Goal: Transaction & Acquisition: Obtain resource

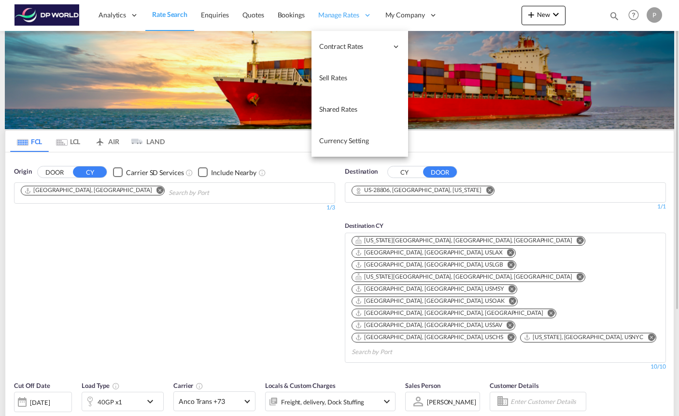
click at [352, 13] on span "Manage Rates" at bounding box center [338, 15] width 41 height 10
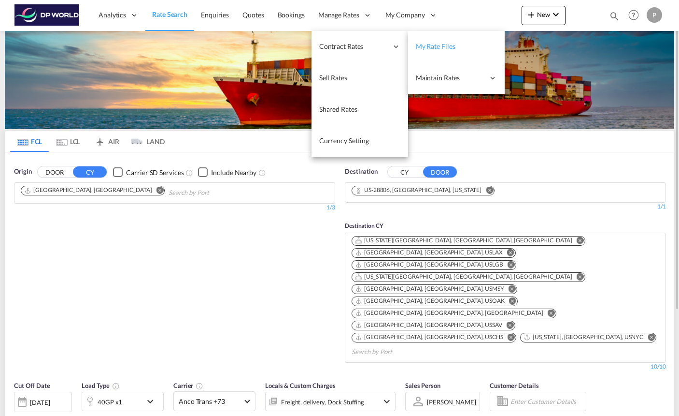
click at [418, 53] on link "My Rate Files" at bounding box center [456, 46] width 97 height 31
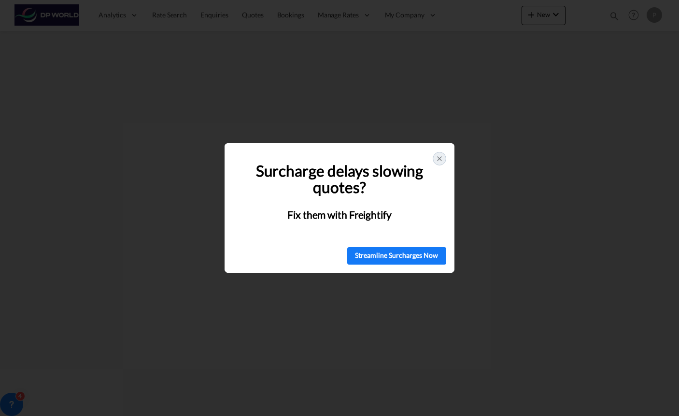
click at [440, 159] on icon at bounding box center [440, 159] width 4 height 4
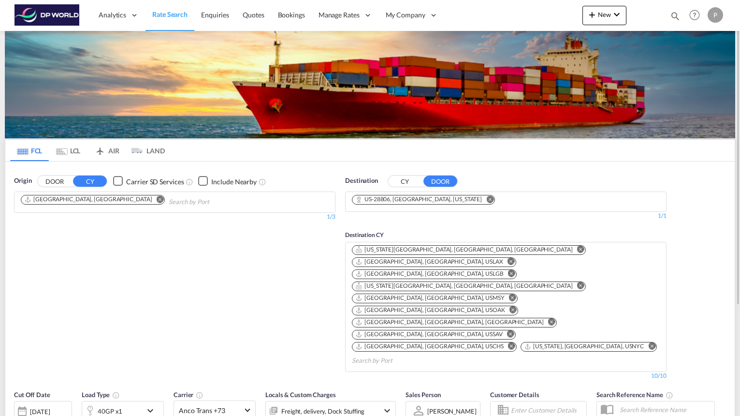
click at [486, 197] on md-icon "Remove" at bounding box center [489, 198] width 7 height 7
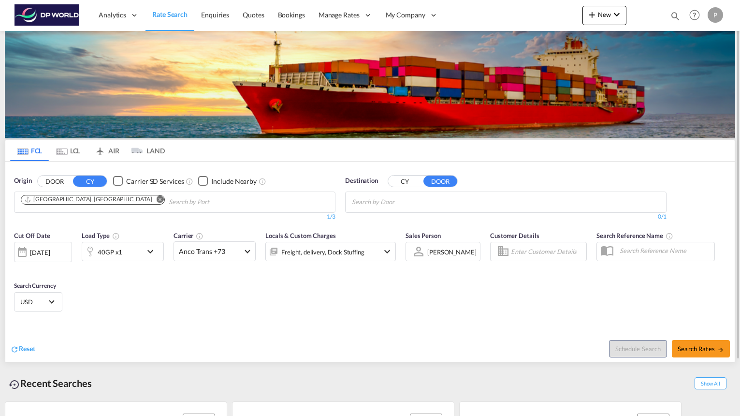
click at [157, 200] on md-icon "Remove" at bounding box center [160, 198] width 7 height 7
click at [220, 255] on span "Anco Trans +73" at bounding box center [210, 251] width 63 height 10
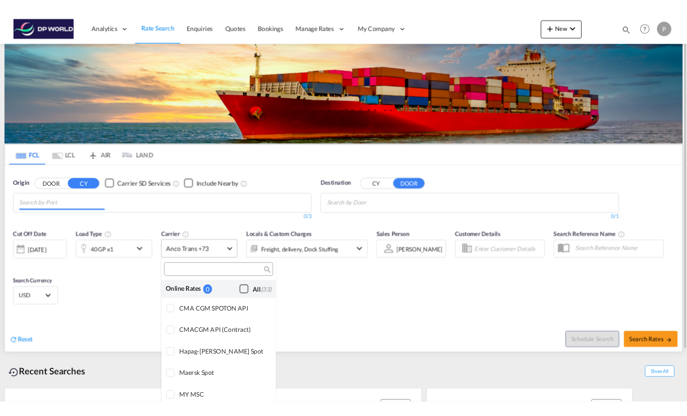
scroll to position [753, 0]
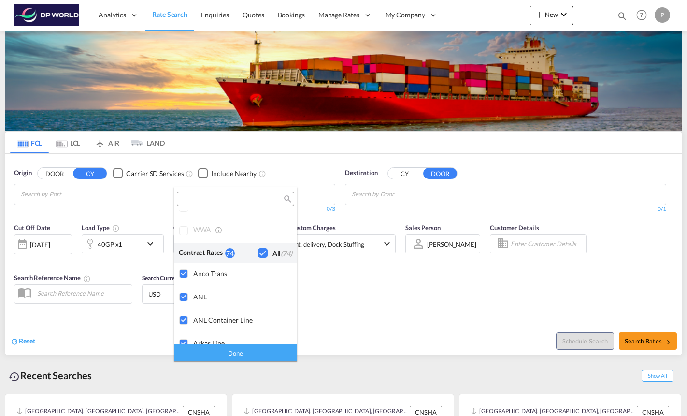
click at [393, 334] on md-backdrop at bounding box center [343, 208] width 687 height 416
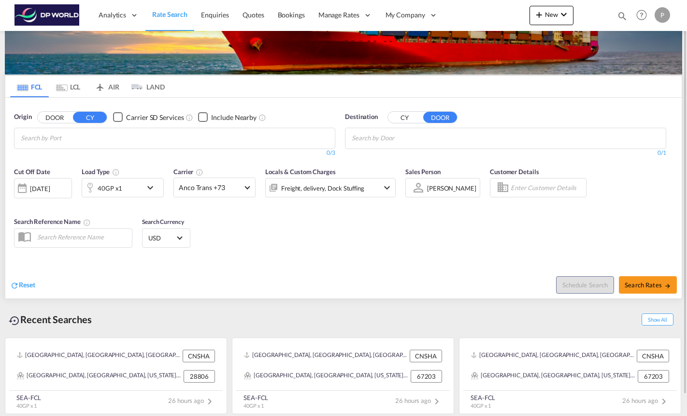
scroll to position [0, 0]
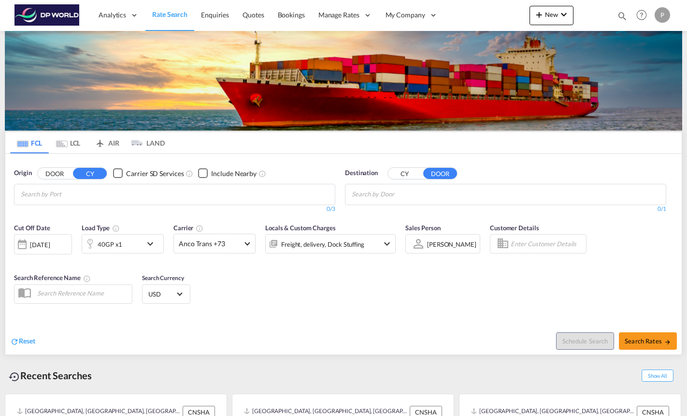
click at [123, 196] on body "Analytics Reports Dashboard Rate Search Enquiries Quotes Bookings" at bounding box center [343, 208] width 687 height 416
click at [141, 193] on body "Analytics Reports Dashboard Rate Search Enquiries Quotes Bookings" at bounding box center [343, 208] width 687 height 416
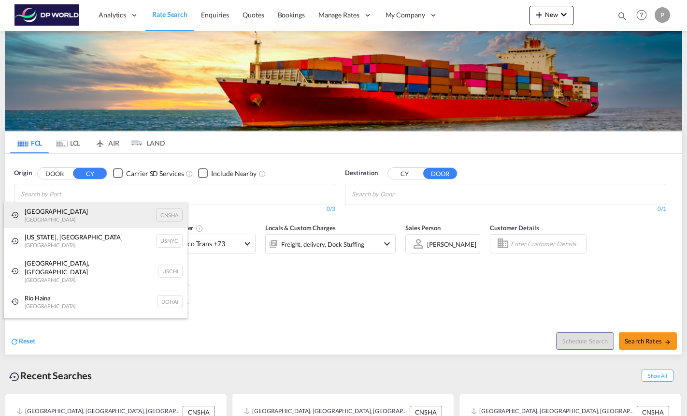
click at [84, 215] on div "Shanghai [GEOGRAPHIC_DATA] CNSHA" at bounding box center [96, 215] width 184 height 26
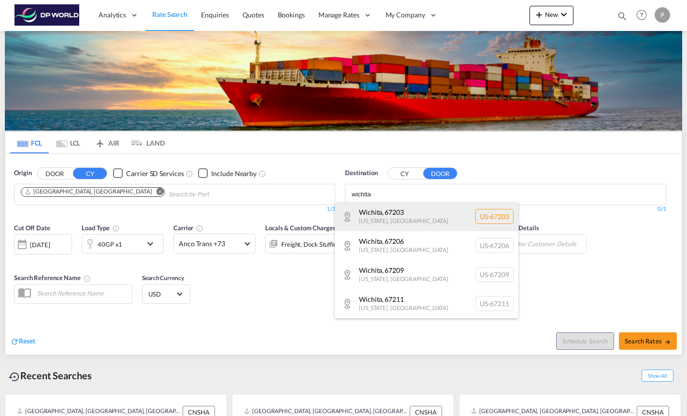
type input "wichita"
click at [416, 215] on div "[GEOGRAPHIC_DATA] , 67203 [US_STATE] , [GEOGRAPHIC_DATA] [GEOGRAPHIC_DATA]-67203" at bounding box center [427, 216] width 184 height 29
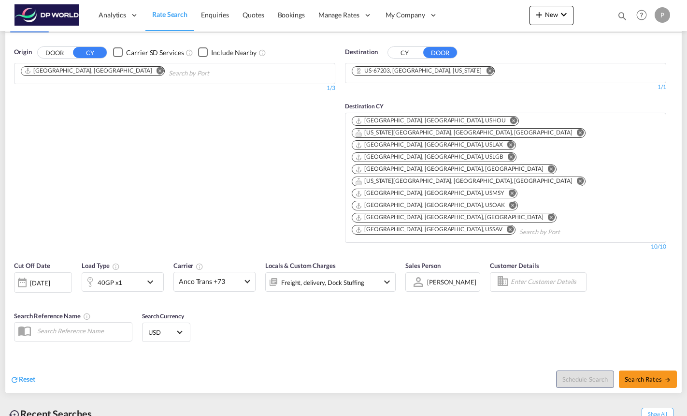
scroll to position [123, 0]
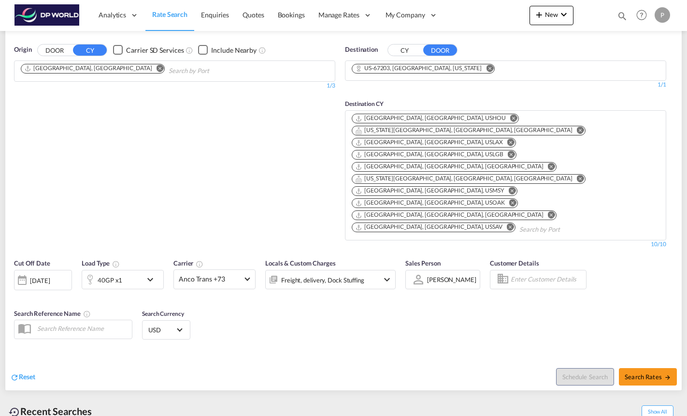
click at [45, 276] on div "[DATE]" at bounding box center [40, 280] width 20 height 9
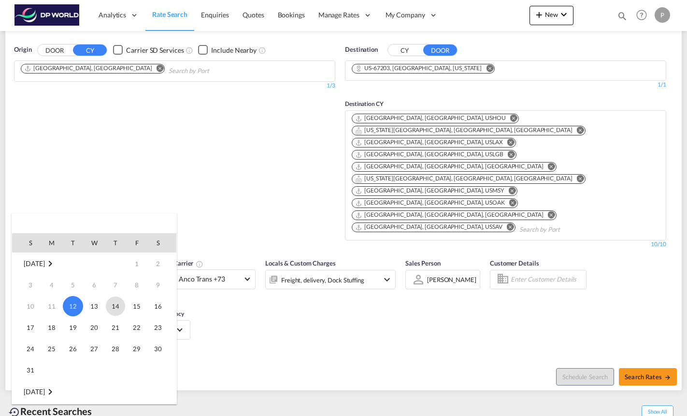
click at [115, 304] on span "14" at bounding box center [115, 305] width 19 height 19
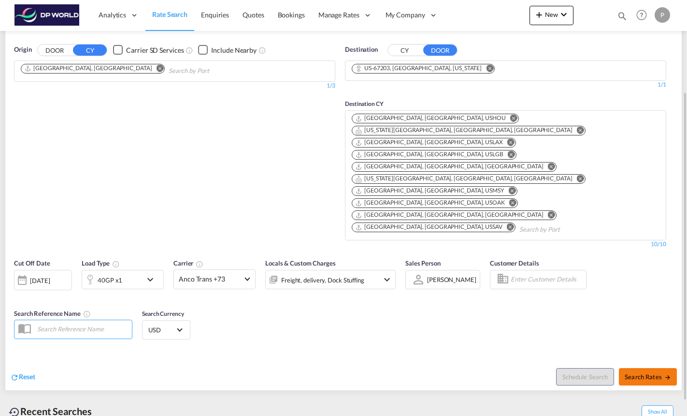
click at [669, 368] on button "Search Rates" at bounding box center [648, 376] width 58 height 17
type input "CNSHA to 67203 / [DATE]"
